Goal: Find specific page/section

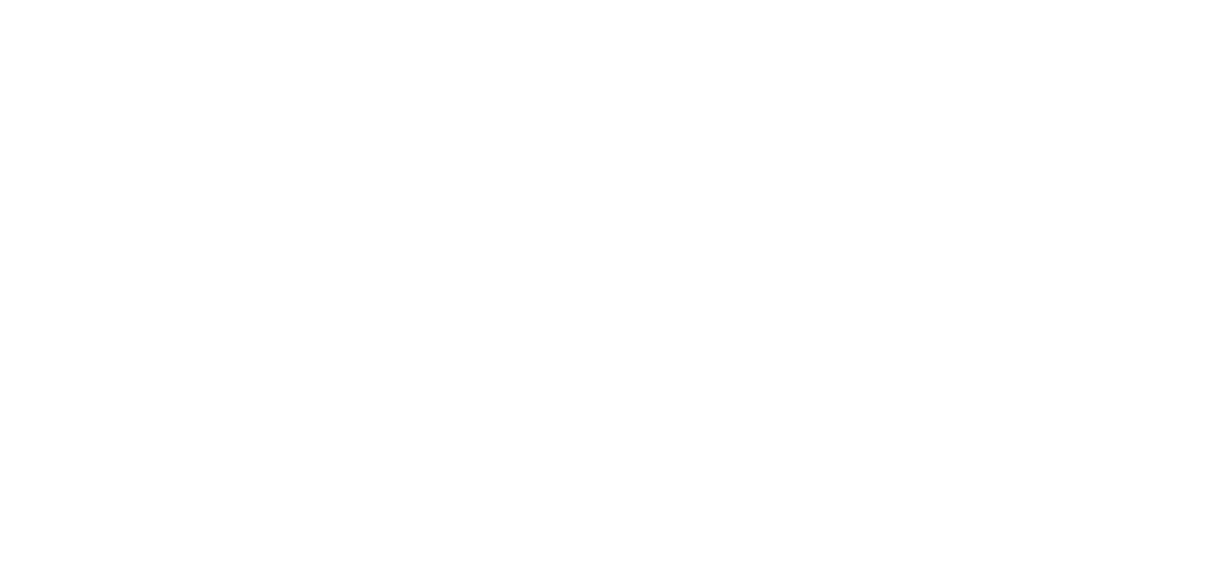
type input "1"
type input "[DATE]"
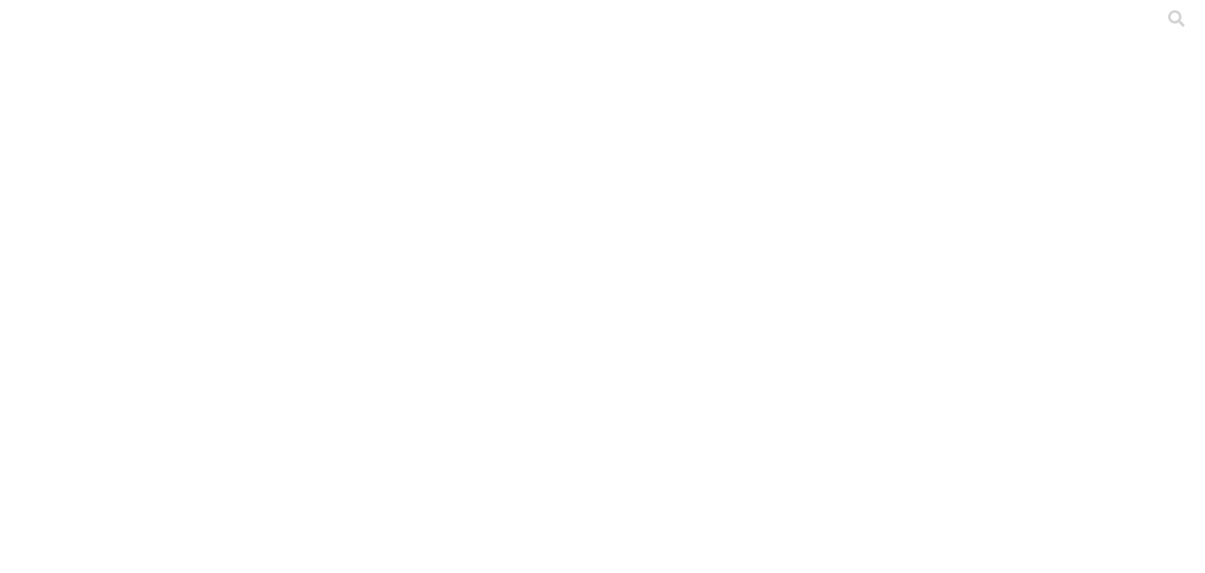
click at [402, 214] on div at bounding box center [608, 286] width 1205 height 573
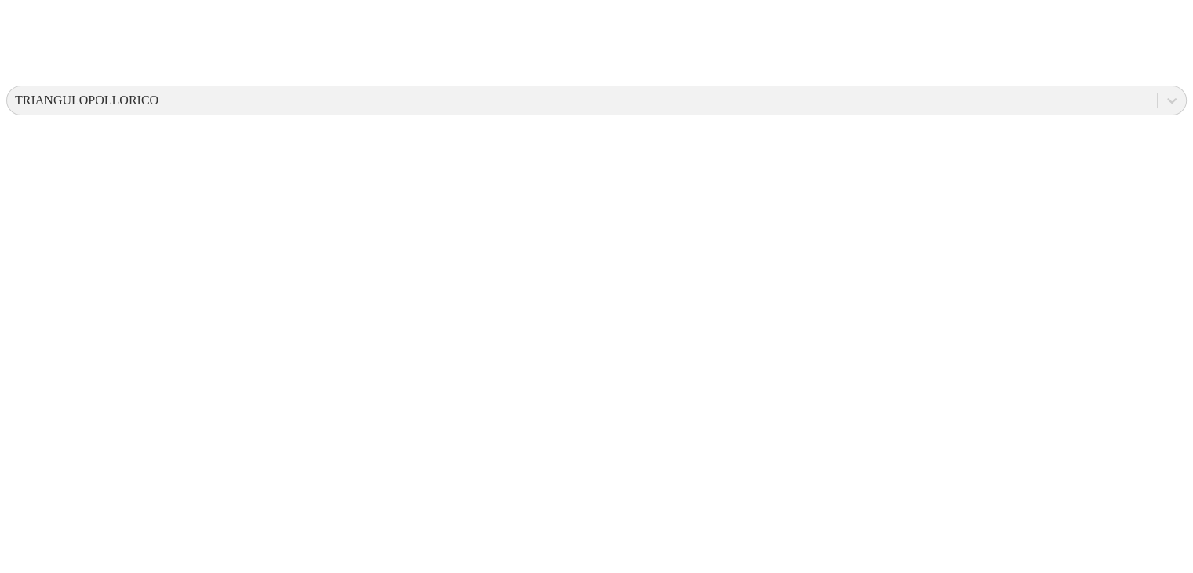
scroll to position [709, 0]
